Goal: Information Seeking & Learning: Learn about a topic

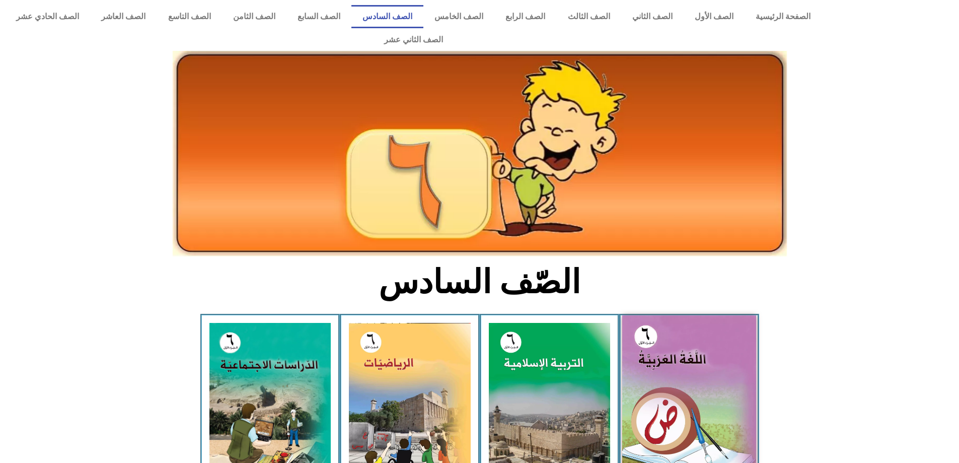
click at [677, 391] on img at bounding box center [689, 398] width 134 height 167
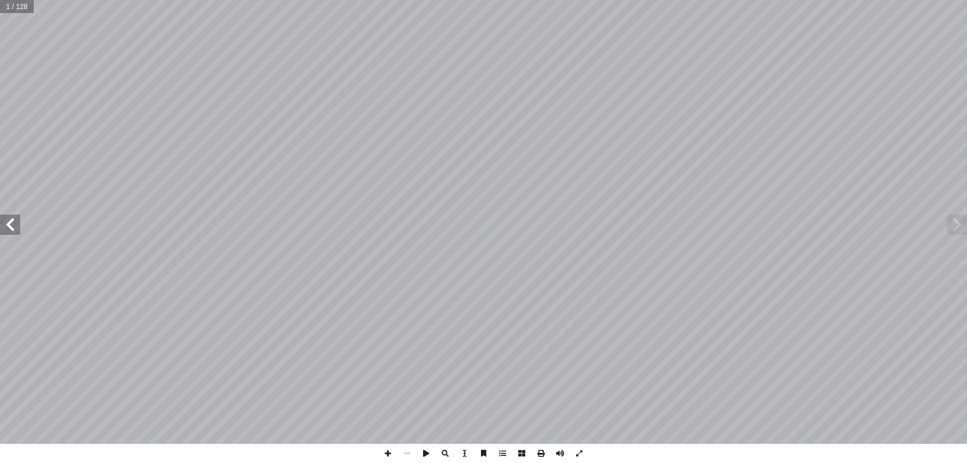
click at [17, 10] on input "text" at bounding box center [17, 6] width 34 height 13
type input "**"
click at [6, 224] on span at bounding box center [10, 225] width 20 height 20
drag, startPoint x: 13, startPoint y: 224, endPoint x: 20, endPoint y: 223, distance: 6.6
click at [14, 224] on span at bounding box center [10, 225] width 20 height 20
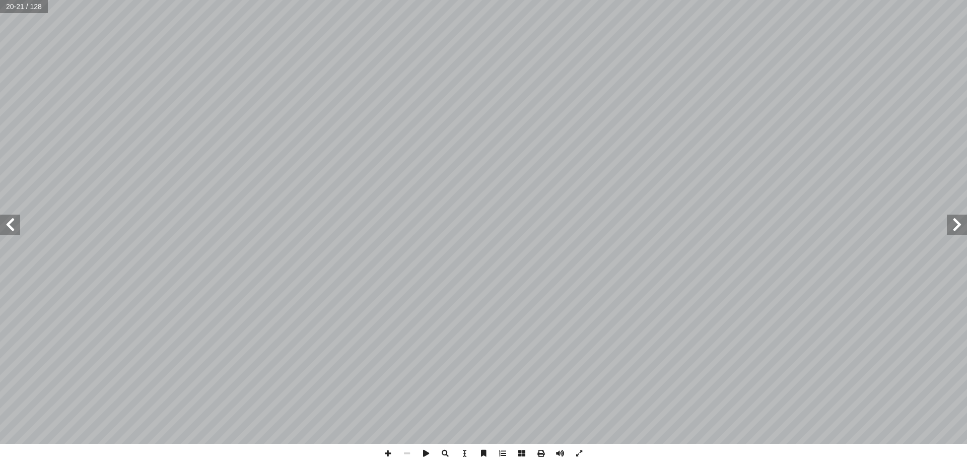
click at [12, 219] on span at bounding box center [10, 225] width 20 height 20
click at [953, 224] on span at bounding box center [957, 225] width 20 height 20
click at [26, 8] on input "text" at bounding box center [24, 6] width 48 height 13
type input "**"
click at [407, 456] on span at bounding box center [406, 453] width 19 height 19
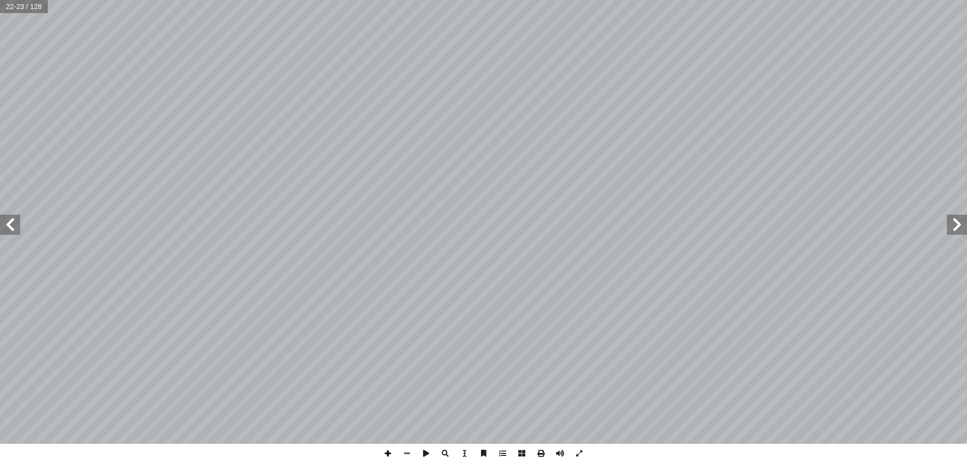
drag, startPoint x: 388, startPoint y: 454, endPoint x: 394, endPoint y: 452, distance: 6.5
click at [389, 454] on span at bounding box center [387, 453] width 19 height 19
